Goal: Transaction & Acquisition: Download file/media

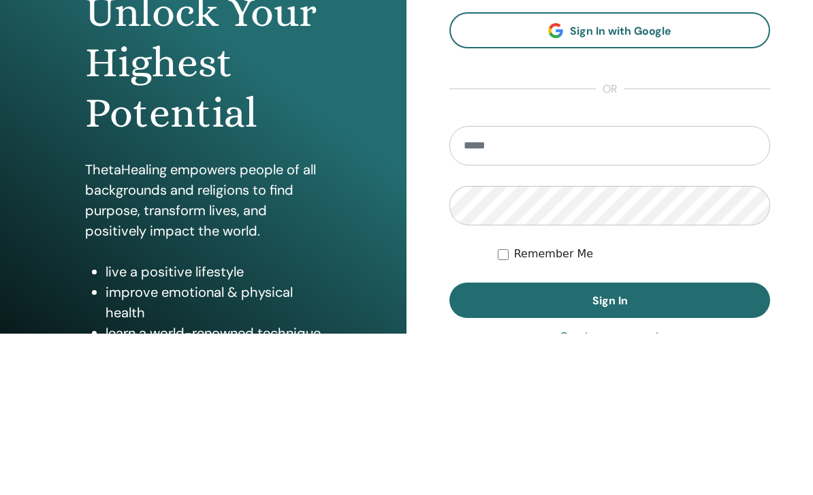
scroll to position [161, 0]
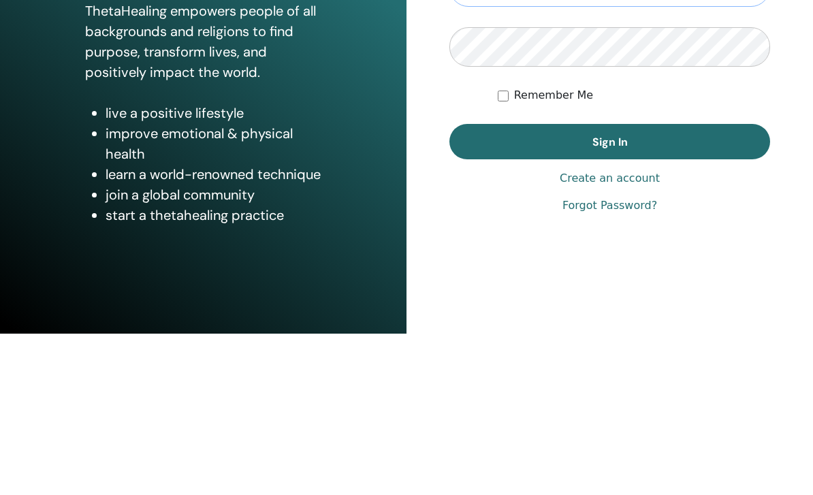
type input "**********"
click at [609, 300] on button "Sign In" at bounding box center [609, 302] width 321 height 35
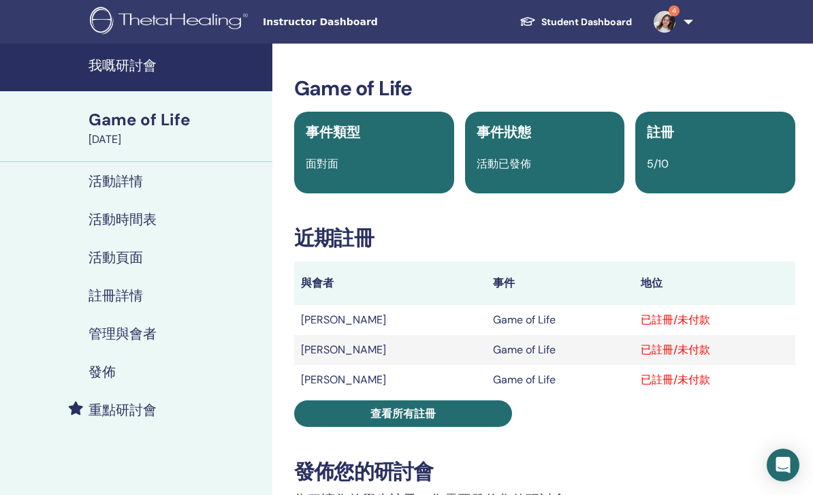
click at [466, 408] on link "查看所有註冊" at bounding box center [403, 413] width 218 height 27
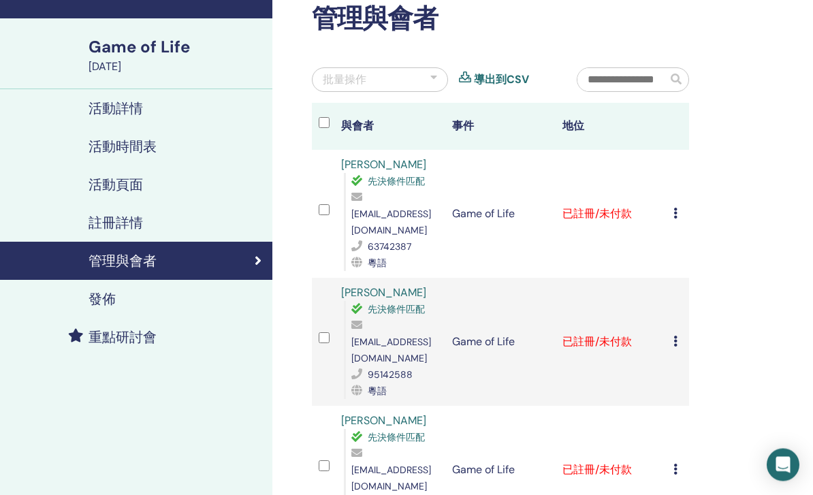
scroll to position [76, 0]
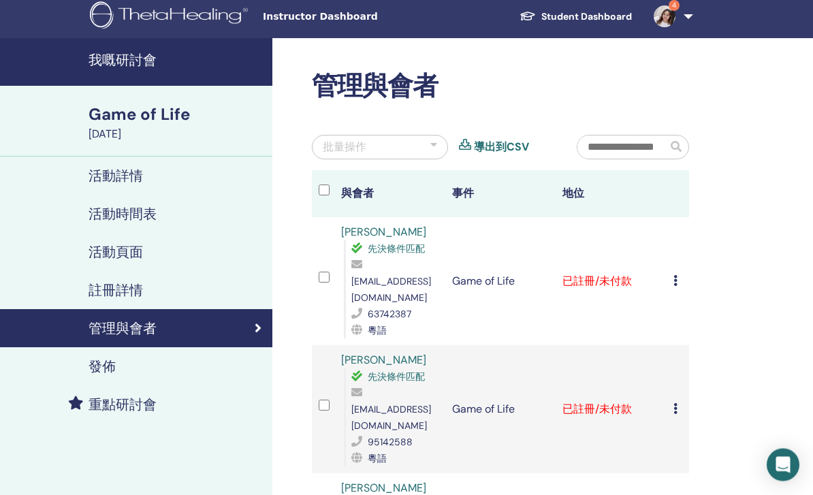
click at [680, 274] on div "取消註冊 唔自動認證 標記為已付款 標記為未付款 標記為缺席 完成並認證 下載證書" at bounding box center [677, 282] width 9 height 16
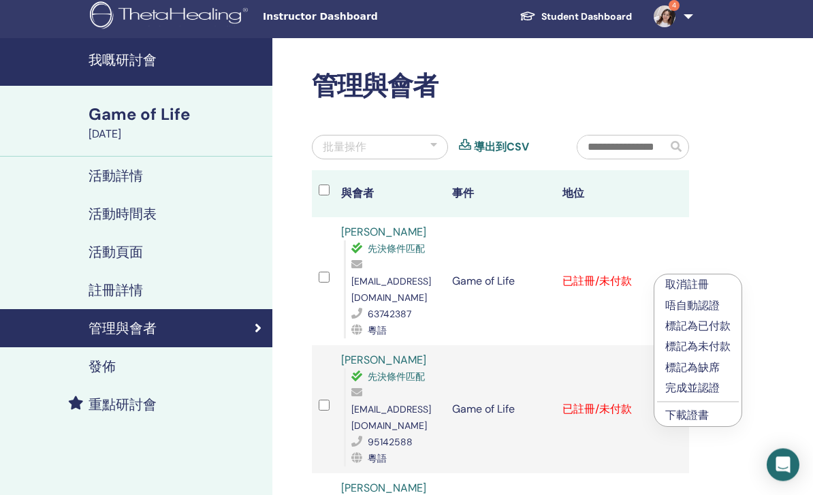
scroll to position [5, 0]
click at [436, 135] on div "批量操作" at bounding box center [380, 147] width 136 height 25
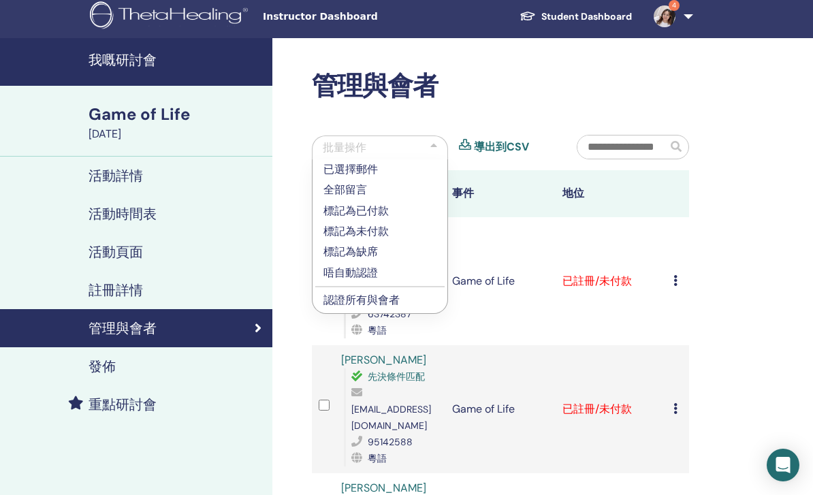
click at [436, 133] on div "管理與會者 批量操作 已選擇郵件 全部留言 標記為已付款 標記為未付款 標記為缺席 唔自動認證 認證所有與會者 導出到CSV 與會者 事件 地位 Lok Tu…" at bounding box center [500, 499] width 393 height 856
click at [400, 208] on p "標記為已付款" at bounding box center [379, 211] width 113 height 16
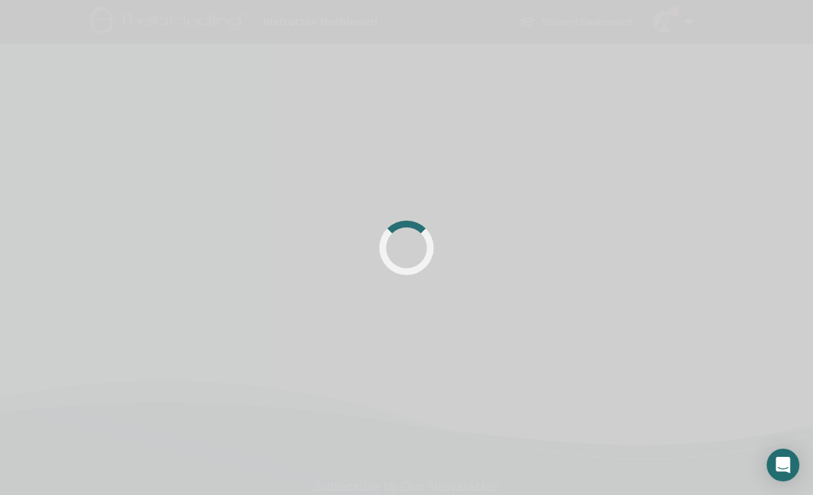
scroll to position [5, 0]
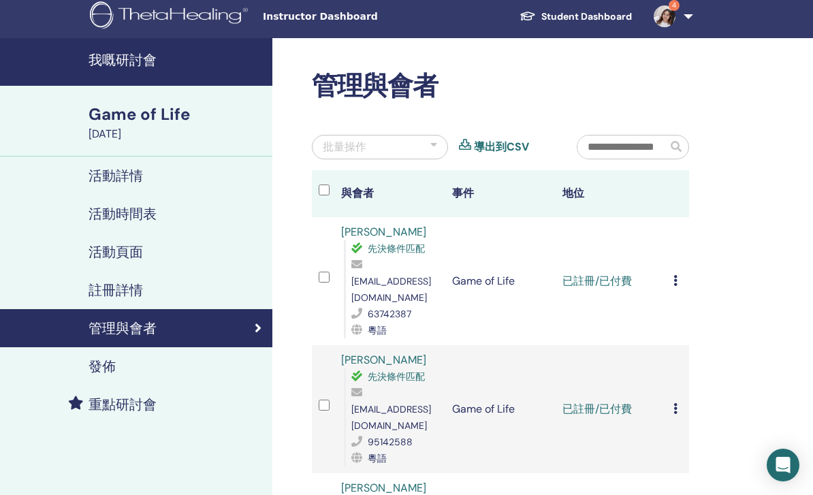
click at [681, 274] on div "取消註冊 唔自動認證 標記為已付款 標記為未付款 標記為缺席 完成並認證 下載證書" at bounding box center [677, 281] width 9 height 16
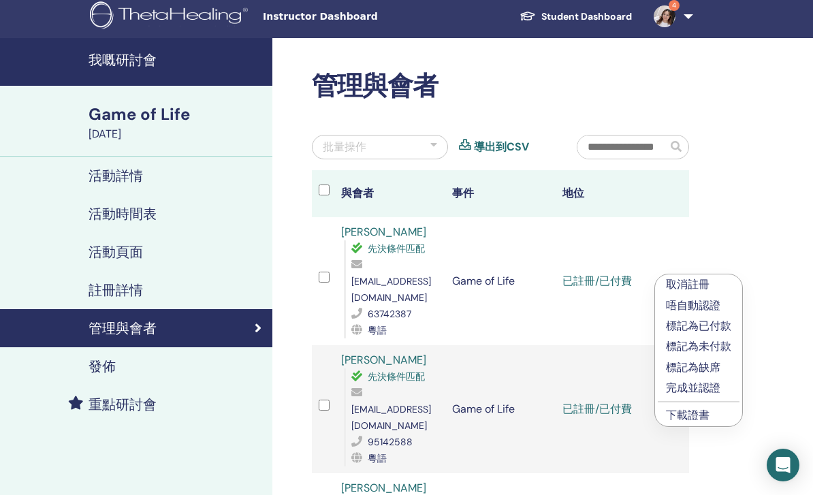
click at [707, 417] on link "下載證書" at bounding box center [688, 415] width 44 height 14
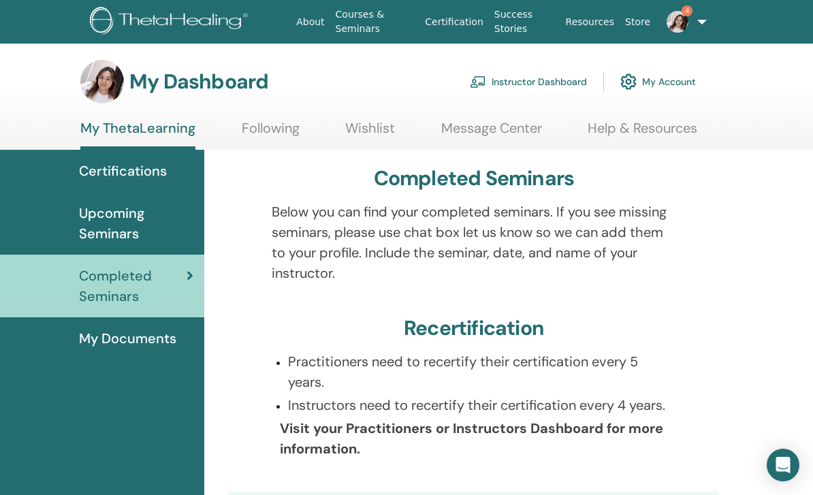
click at [561, 78] on link "Instructor Dashboard" at bounding box center [528, 82] width 117 height 30
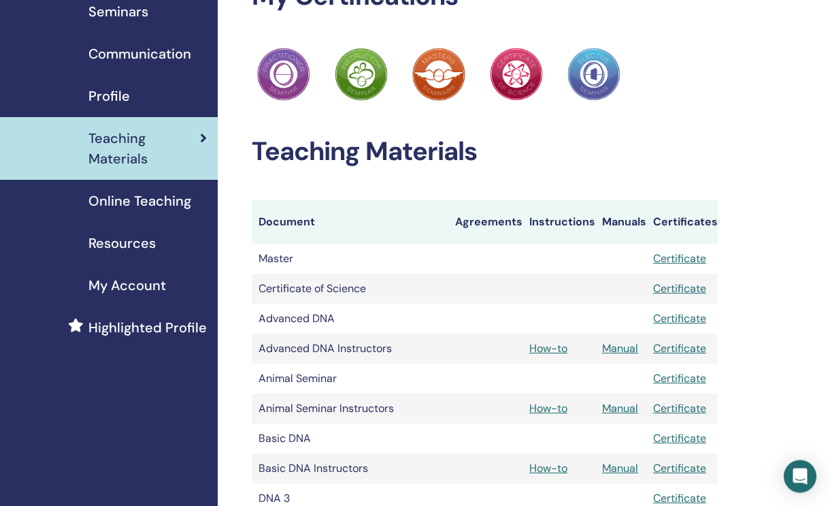
scroll to position [77, 0]
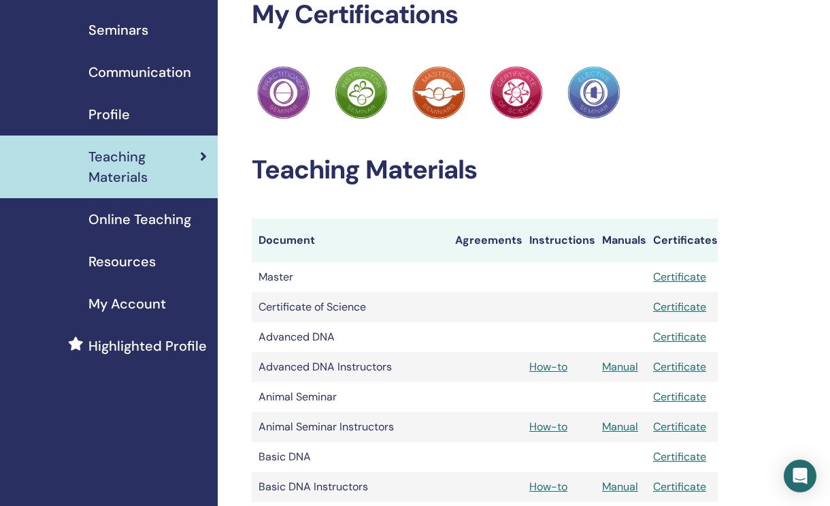
click at [156, 26] on div "Seminars" at bounding box center [109, 30] width 196 height 20
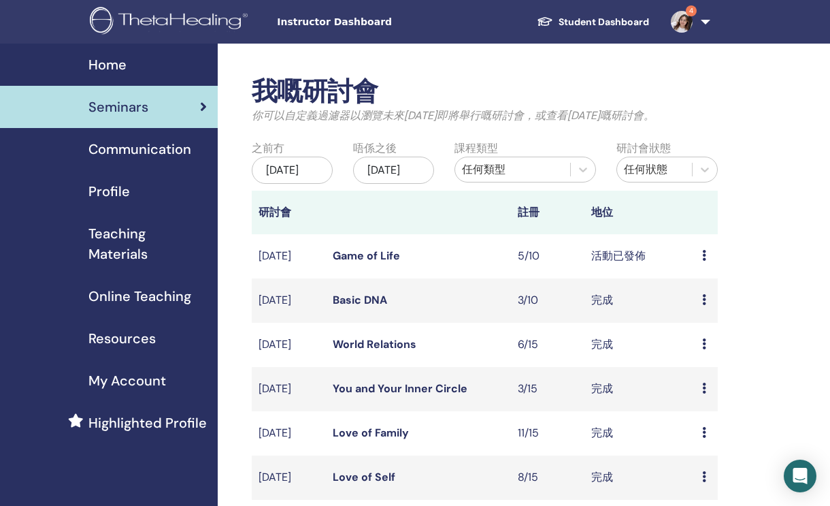
click at [369, 263] on link "Game of Life" at bounding box center [366, 255] width 67 height 14
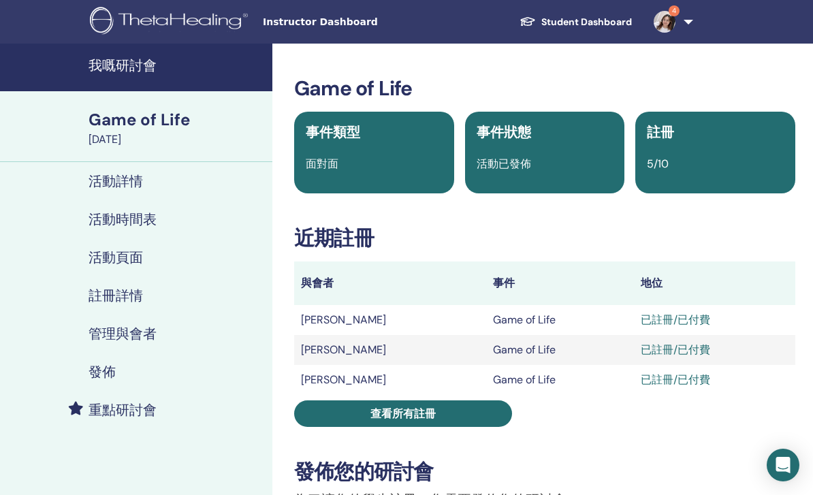
click at [492, 410] on link "查看所有註冊" at bounding box center [403, 413] width 218 height 27
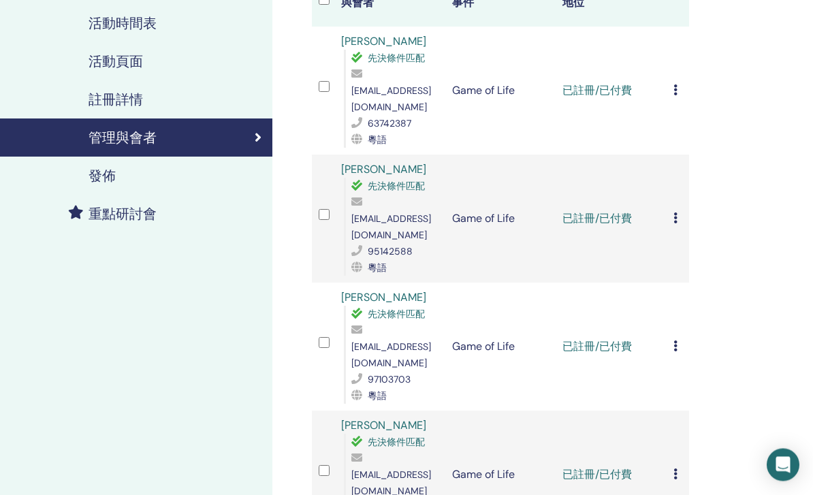
scroll to position [196, 0]
click at [685, 191] on td "取消註冊 唔自動認證 標記為已付款 標記為未付款 標記為缺席 完成並認證 下載證書" at bounding box center [677, 219] width 22 height 128
click at [677, 212] on icon at bounding box center [675, 217] width 4 height 11
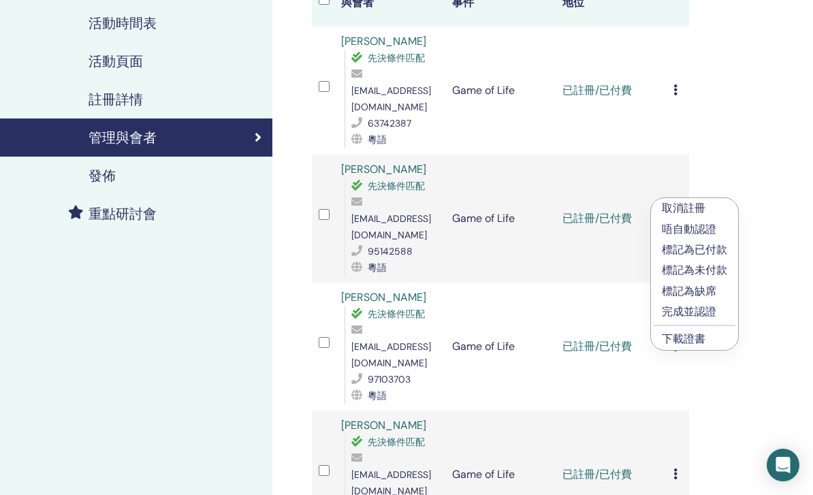
click at [713, 342] on li "下載證書" at bounding box center [694, 339] width 87 height 20
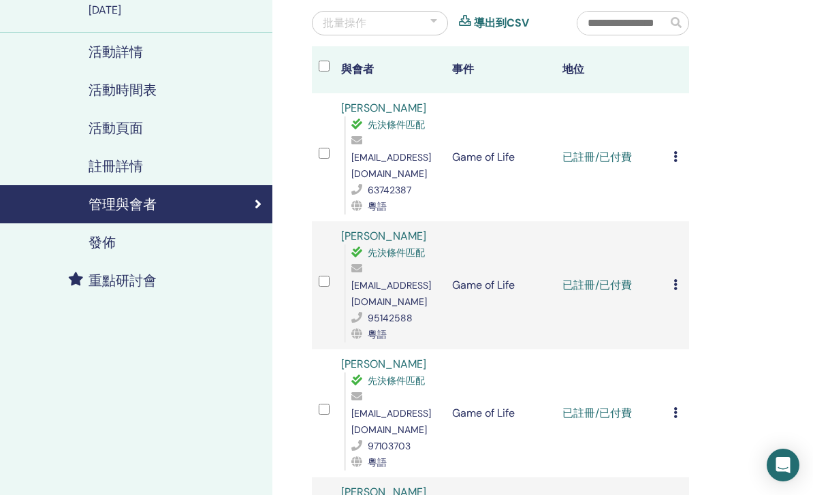
scroll to position [0, 0]
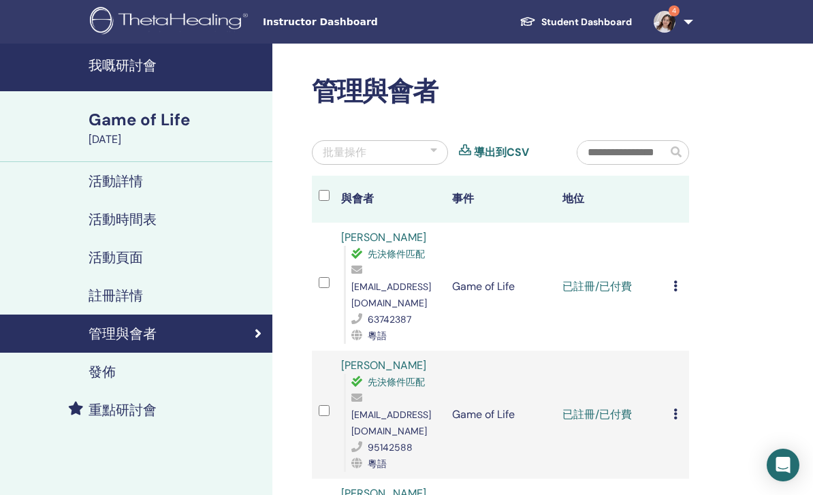
click at [679, 406] on div "取消註冊 唔自動認證 標記為已付款 標記為未付款 標記為缺席 完成並認證 下載證書" at bounding box center [677, 414] width 9 height 16
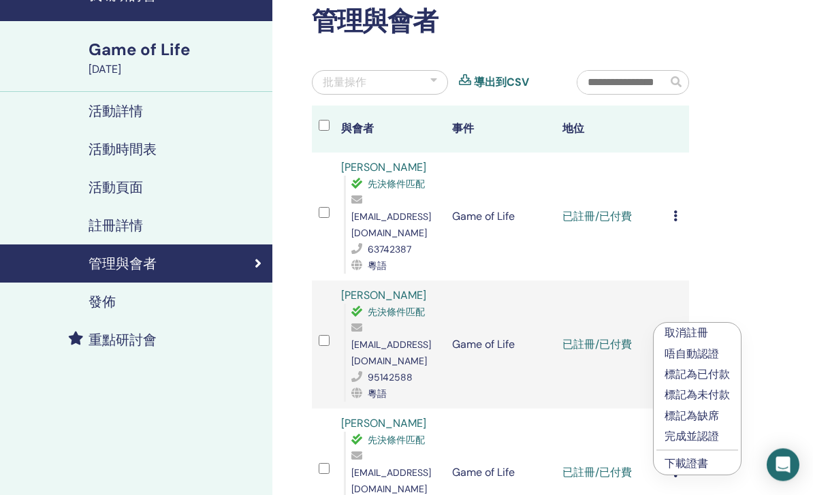
scroll to position [70, 0]
click at [693, 463] on link "下載證書" at bounding box center [686, 463] width 44 height 14
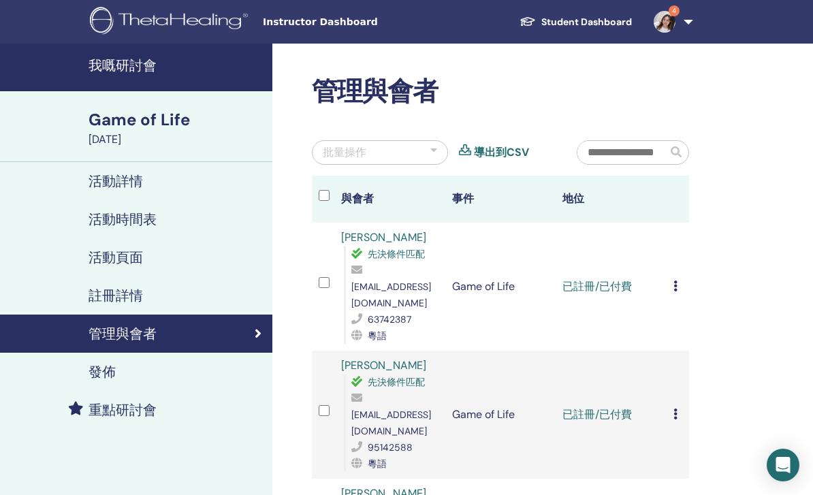
scroll to position [114, 0]
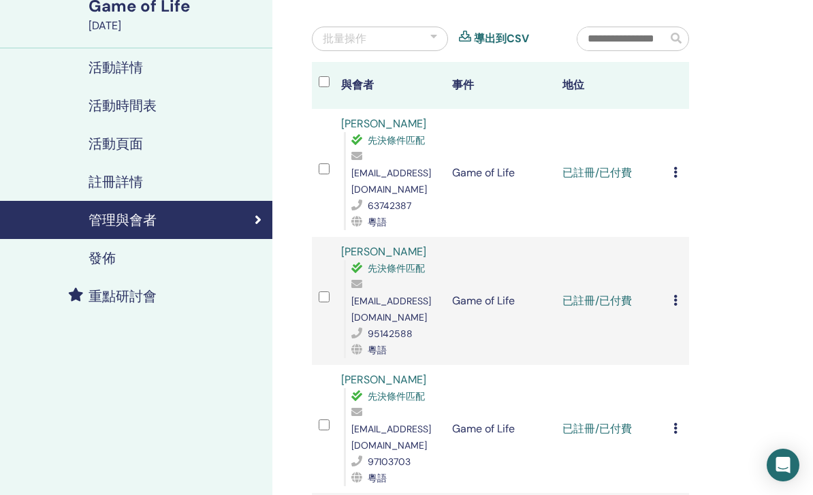
click at [681, 421] on div "取消註冊 唔自動認證 標記為已付款 標記為未付款 標記為缺席 完成並認證 下載證書" at bounding box center [677, 429] width 9 height 16
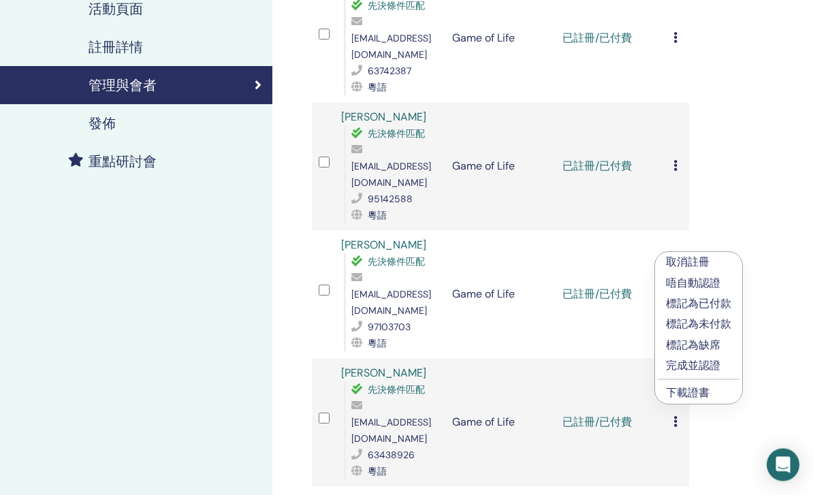
scroll to position [246, 0]
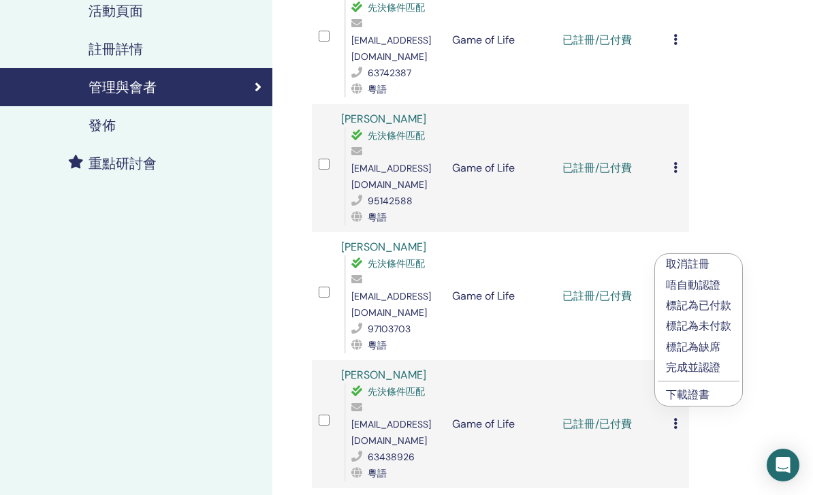
click at [702, 398] on link "下載證書" at bounding box center [688, 394] width 44 height 14
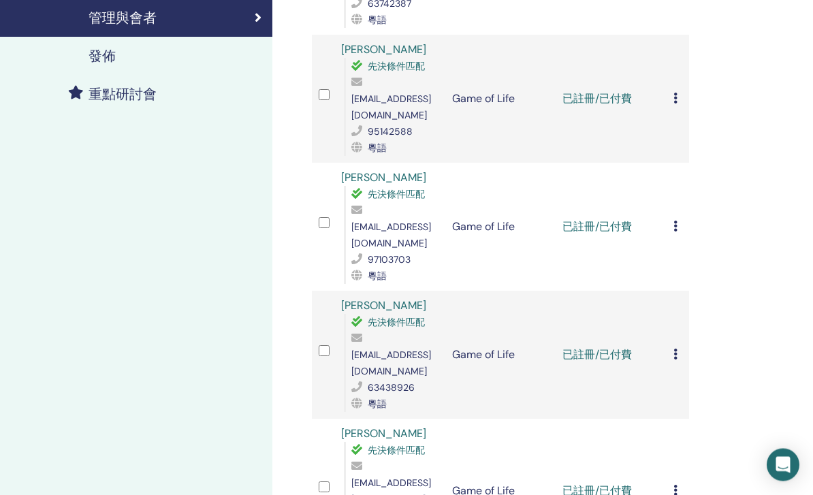
scroll to position [319, 0]
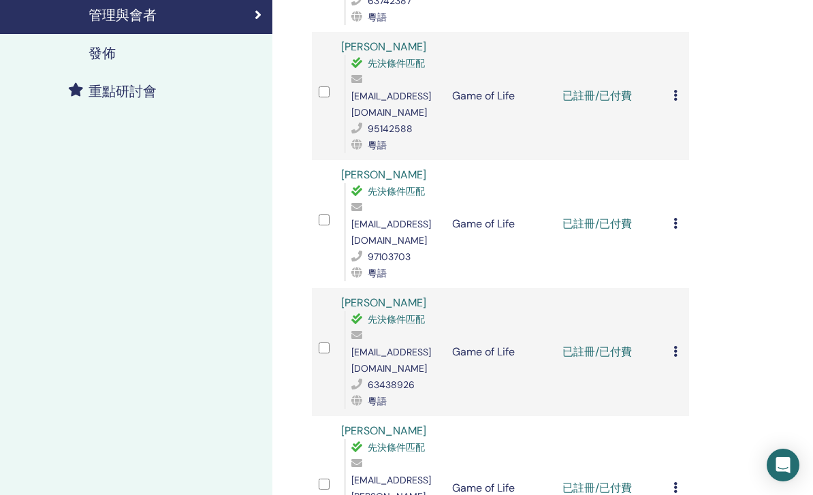
click at [678, 344] on div "取消註冊 唔自動認證 標記為已付款 標記為未付款 標記為缺席 完成並認證 下載證書" at bounding box center [677, 352] width 9 height 16
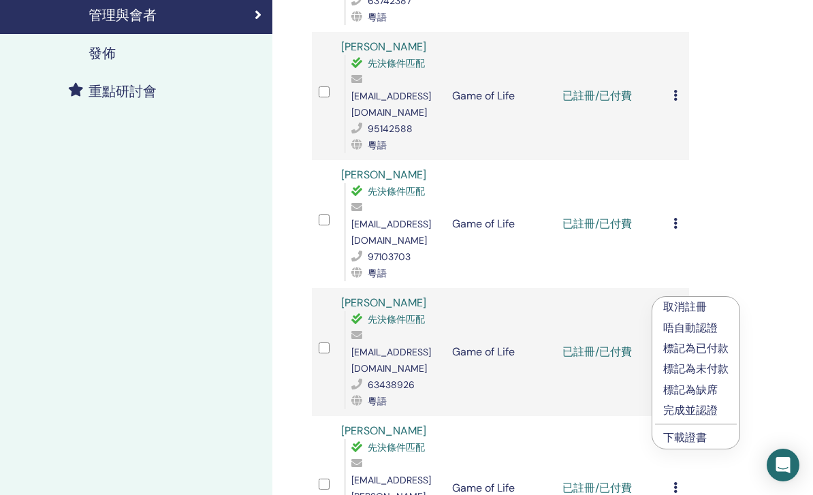
click at [694, 440] on link "下載證書" at bounding box center [685, 437] width 44 height 14
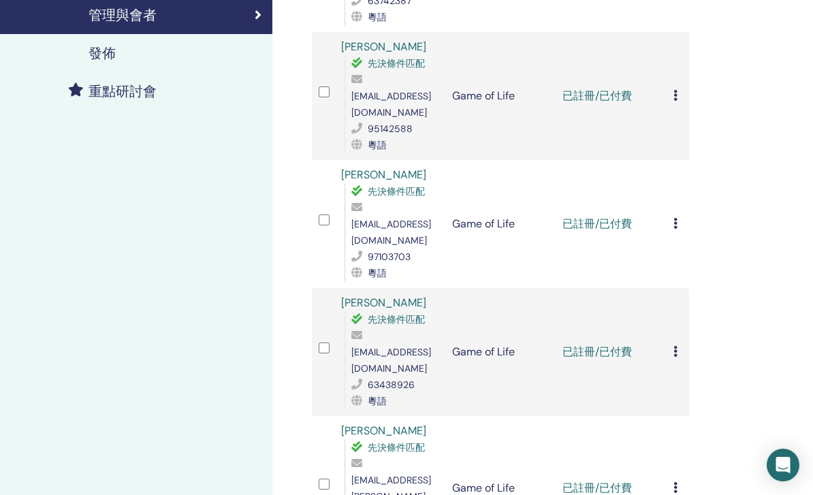
scroll to position [362, 0]
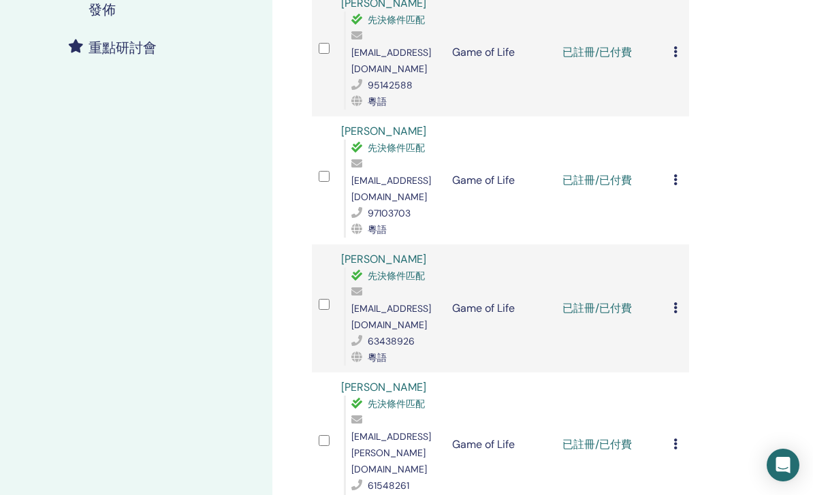
click at [681, 436] on div "取消註冊 唔自動認證 標記為已付款 標記為未付款 標記為缺席 完成並認證 下載證書" at bounding box center [677, 444] width 9 height 16
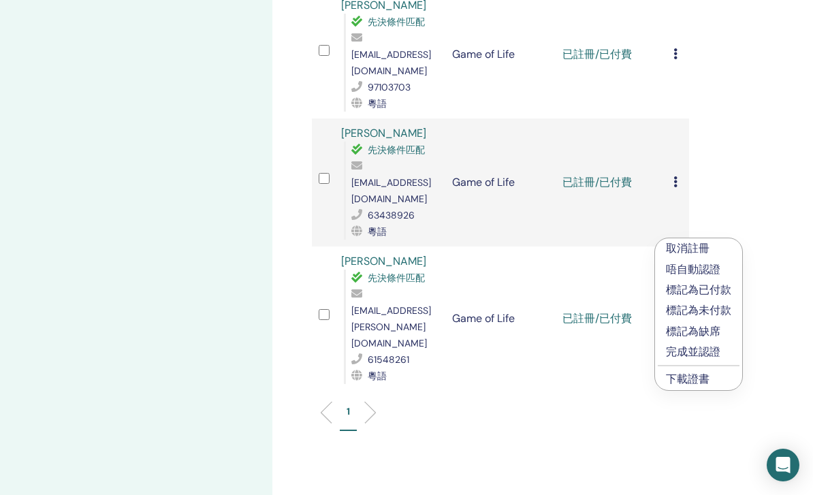
scroll to position [488, 0]
click at [708, 375] on link "下載證書" at bounding box center [688, 379] width 44 height 14
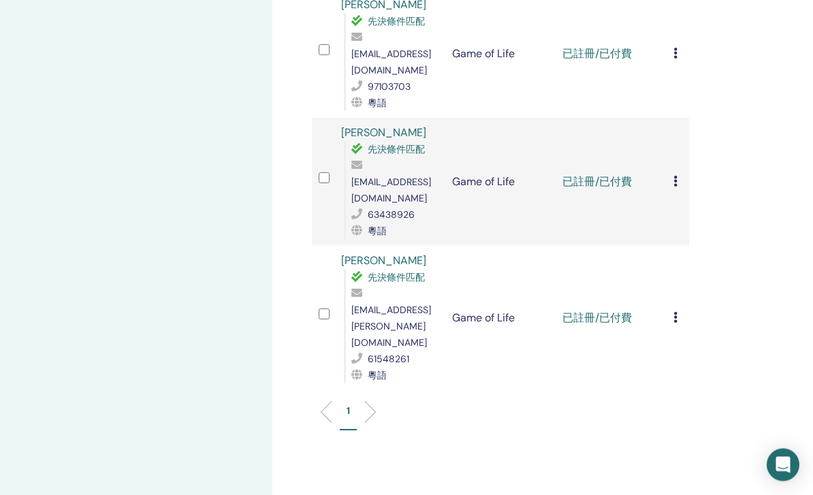
scroll to position [532, 0]
